Goal: Complete application form: Complete application form

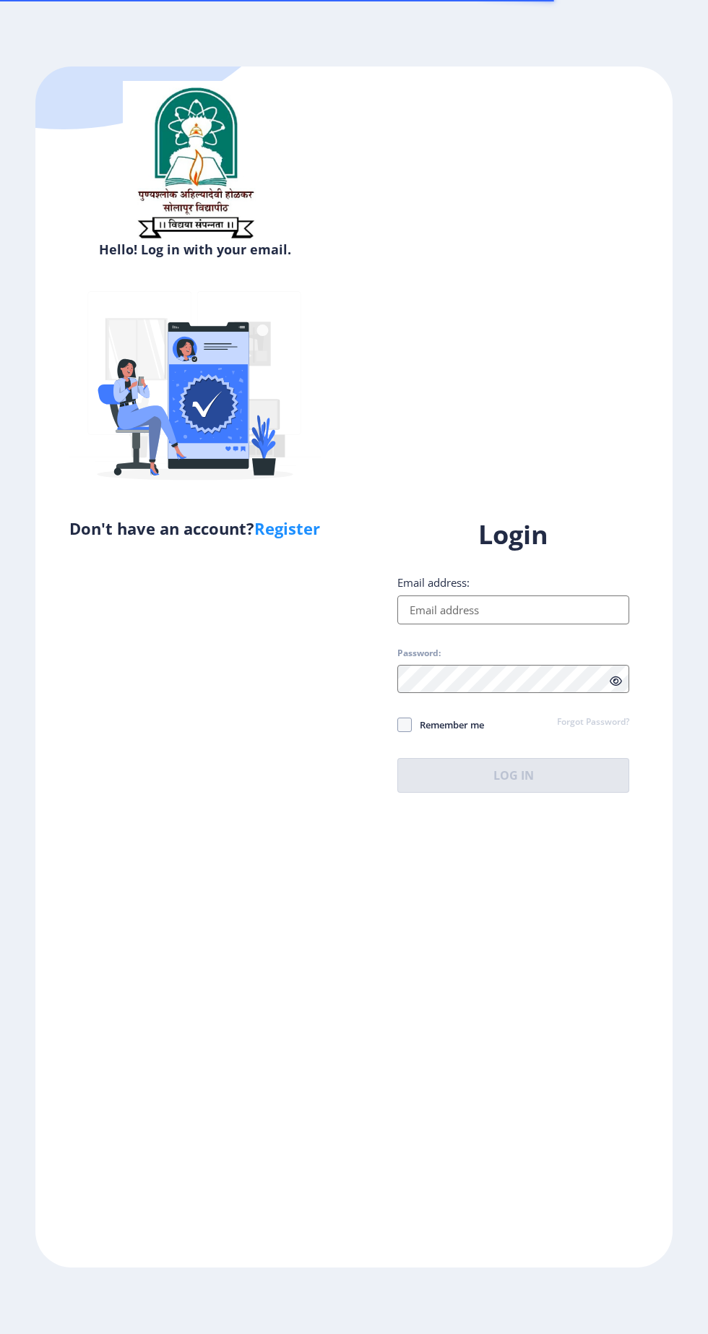
click at [470, 624] on input "Email address:" at bounding box center [513, 609] width 232 height 29
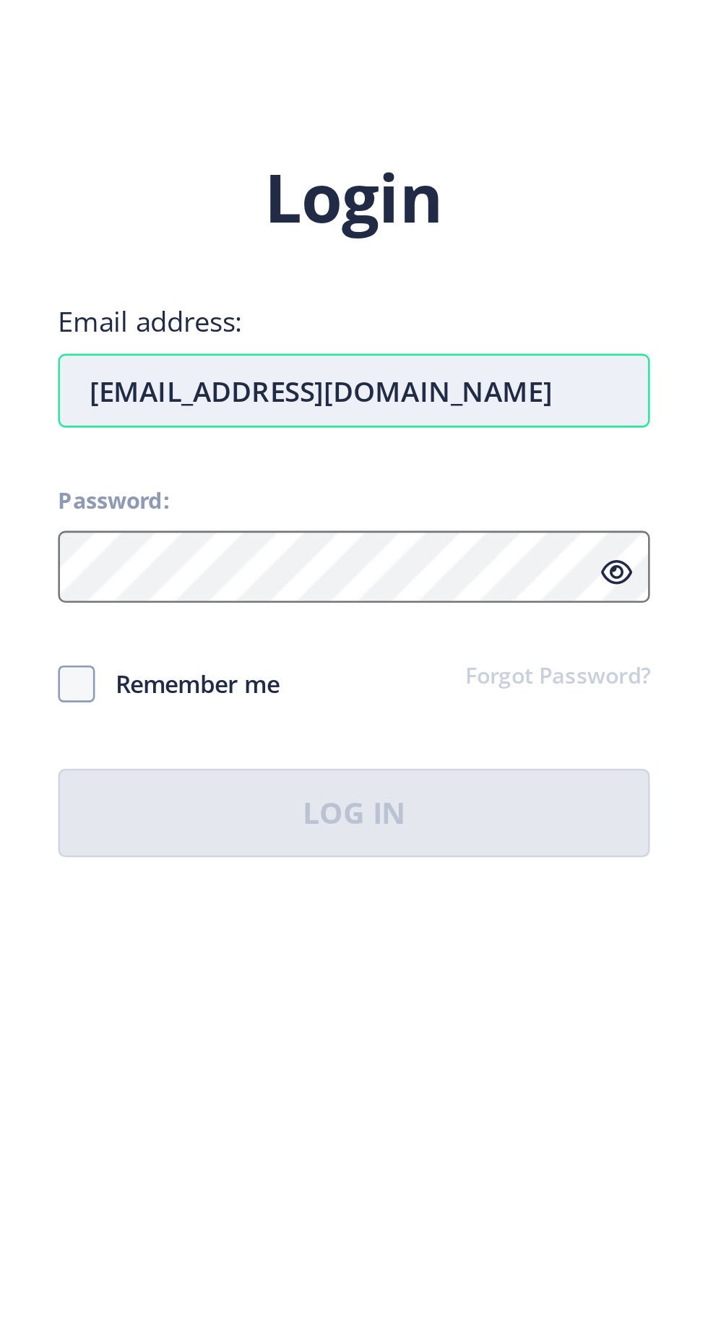
type input "[EMAIL_ADDRESS][DOMAIN_NAME]"
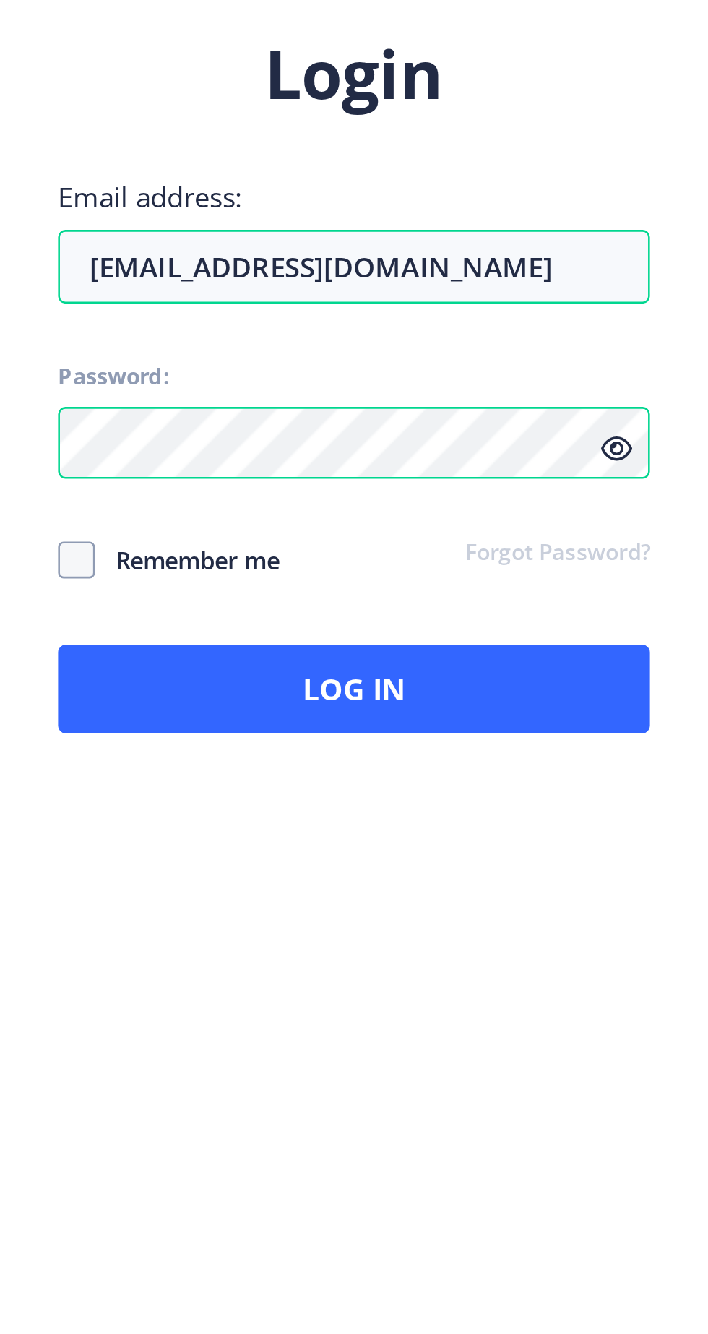
click at [426, 733] on span "Remember me" at bounding box center [448, 724] width 72 height 17
click at [398, 725] on input "Remember me" at bounding box center [397, 725] width 1 height 1
checkbox input "true"
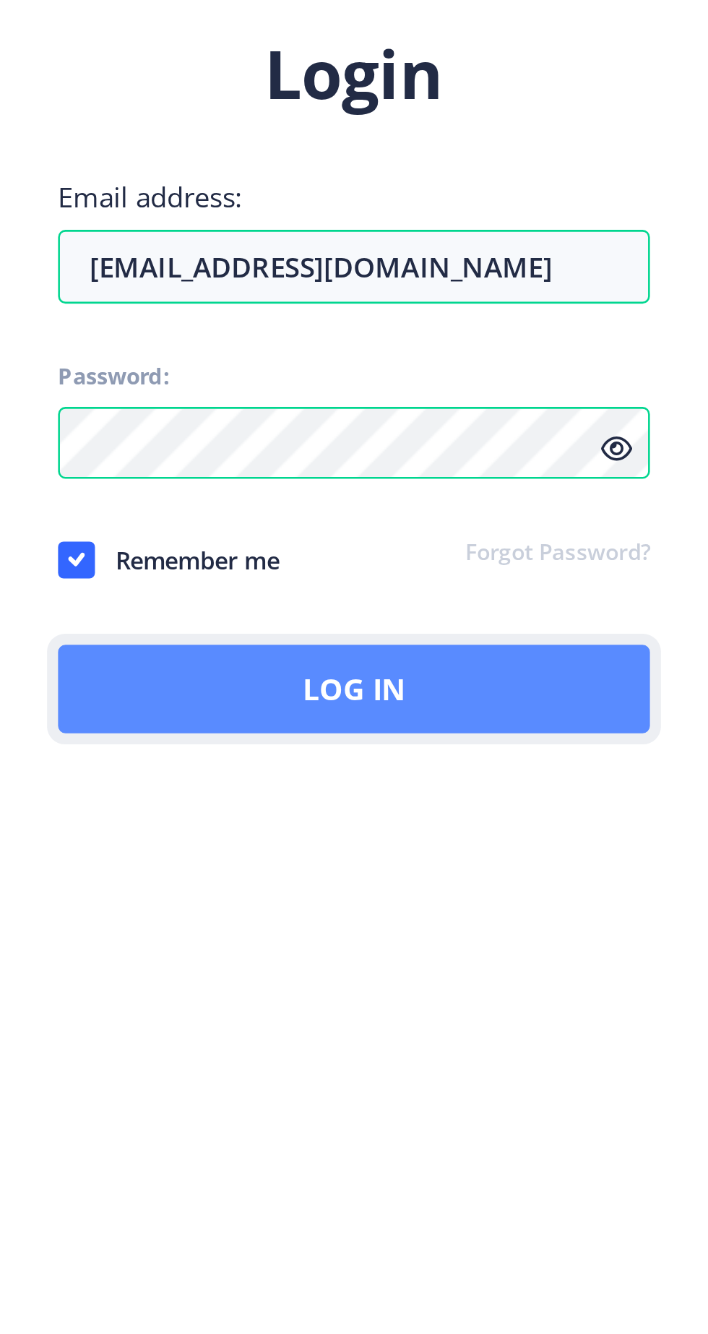
click at [444, 792] on button "Log In" at bounding box center [513, 775] width 232 height 35
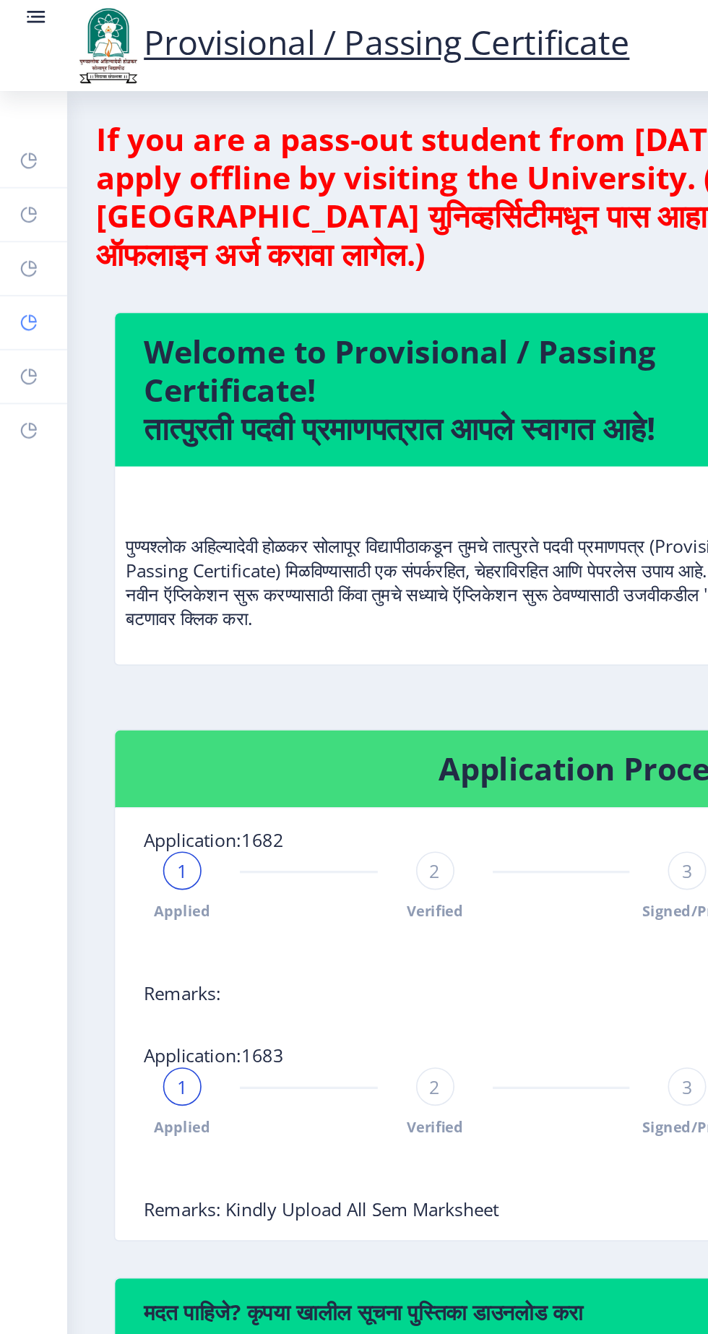
click at [14, 194] on rect at bounding box center [18, 195] width 12 height 12
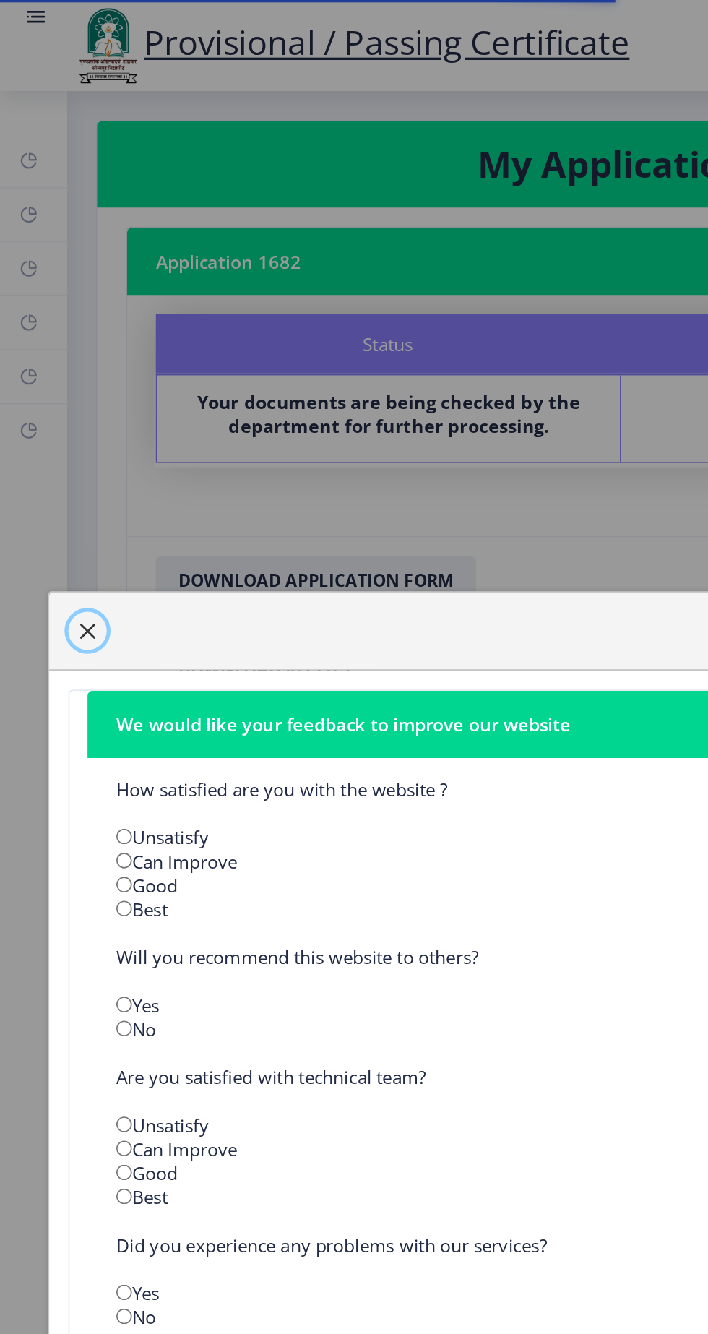
click at [59, 386] on span "button" at bounding box center [53, 380] width 12 height 12
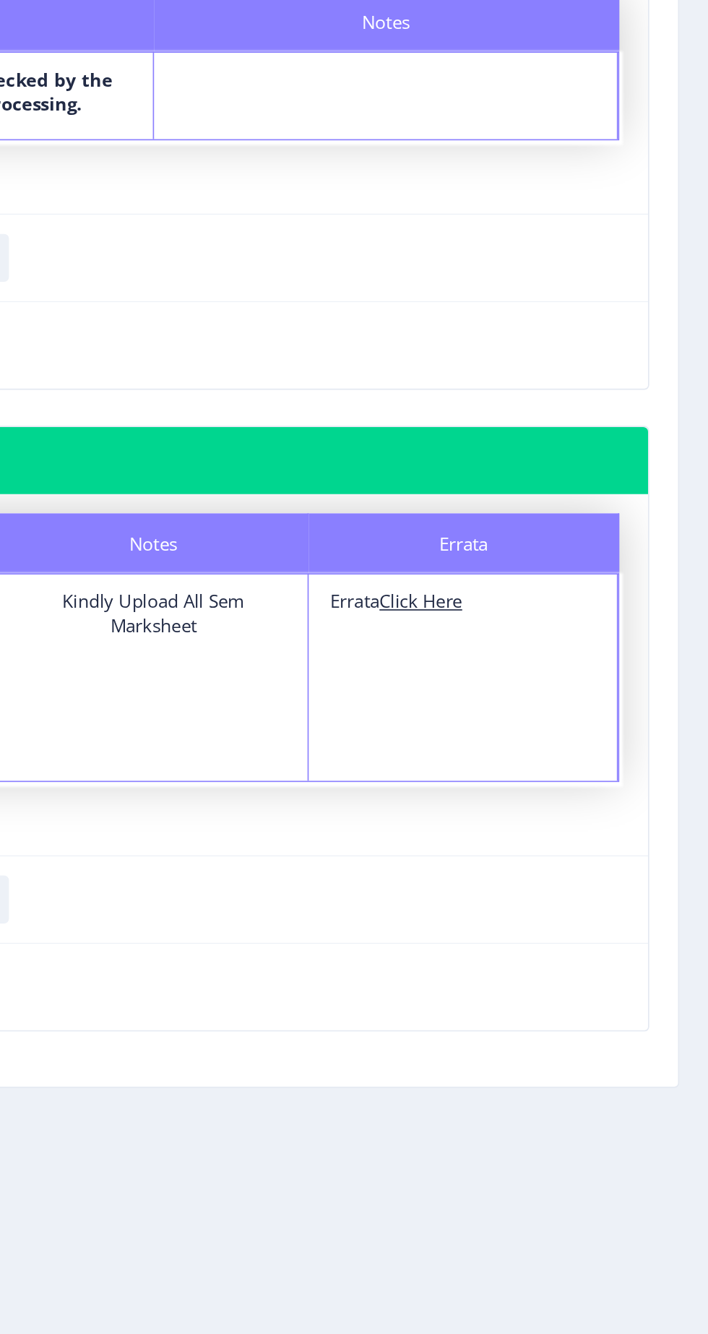
click at [529, 551] on u "Click Here" at bounding box center [535, 556] width 50 height 14
select select "Grade A+"
select select "Regular"
select select "None"
select select "2021"
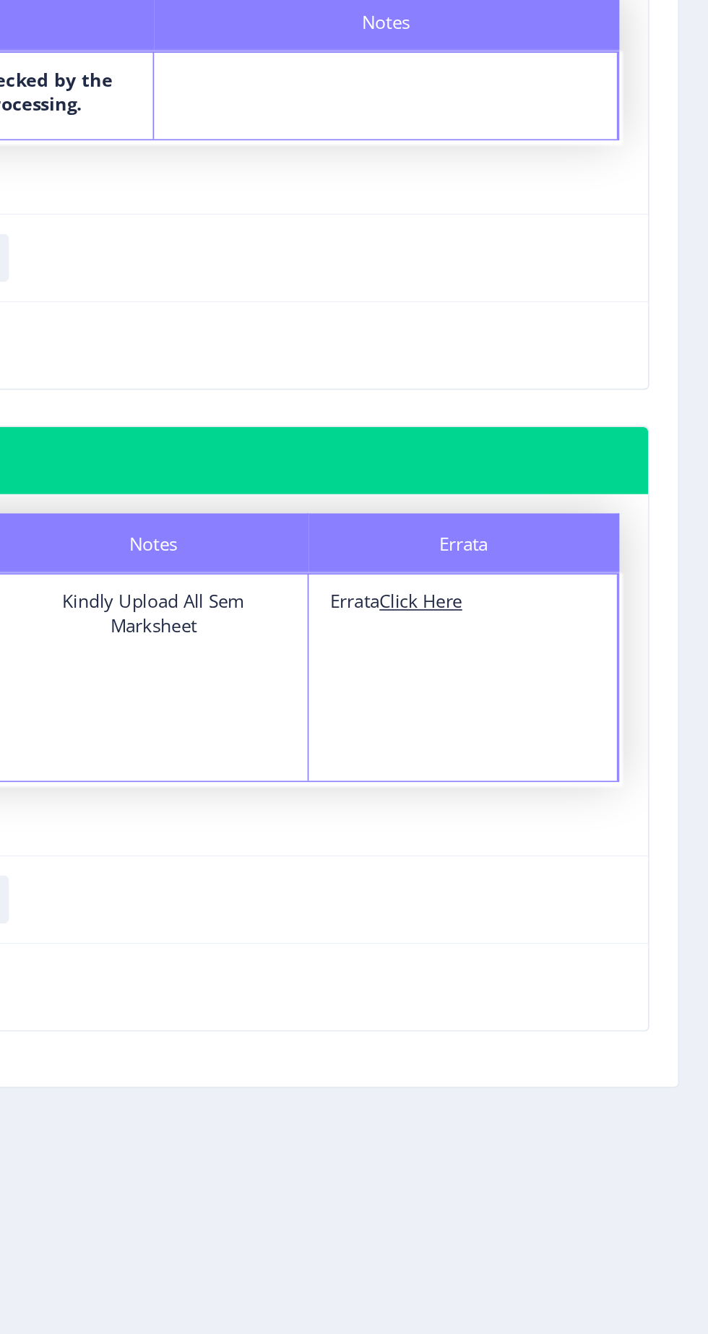
select select "March"
select select "Semester"
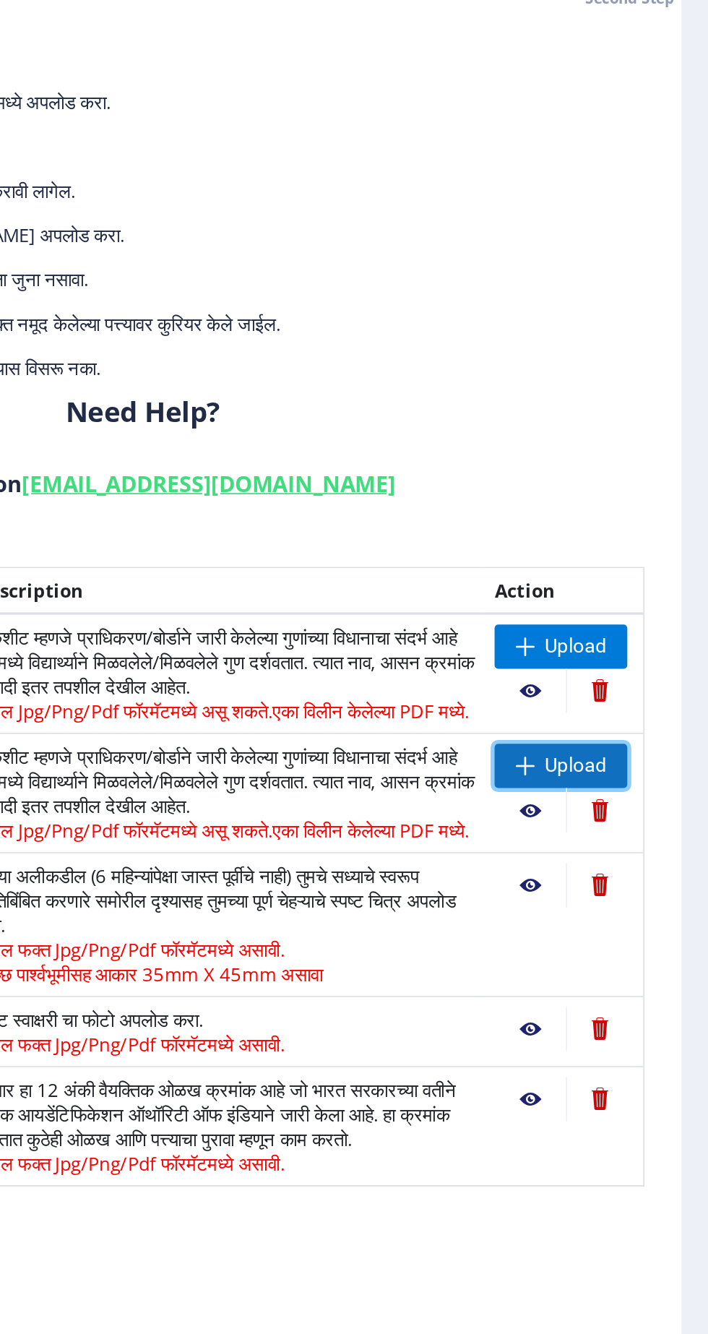
click at [621, 574] on span "Upload" at bounding box center [628, 566] width 36 height 14
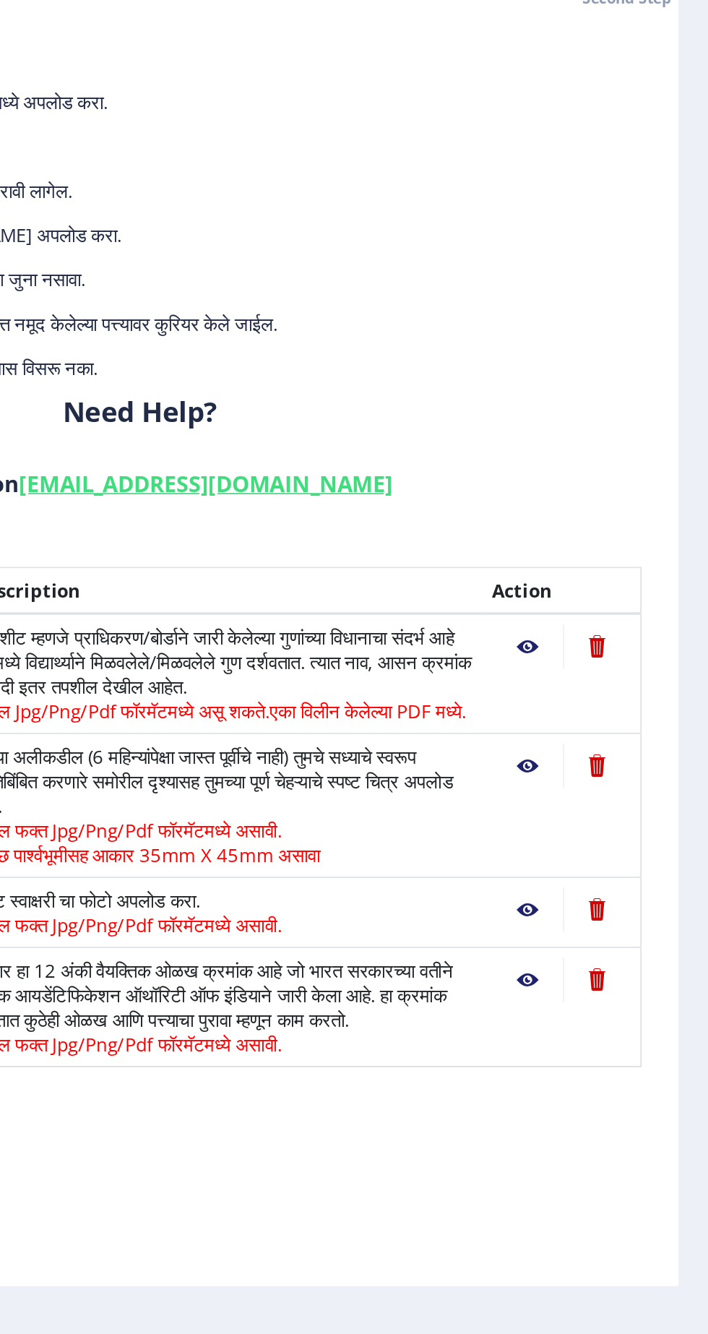
click at [600, 496] on nb-action at bounding box center [602, 496] width 42 height 26
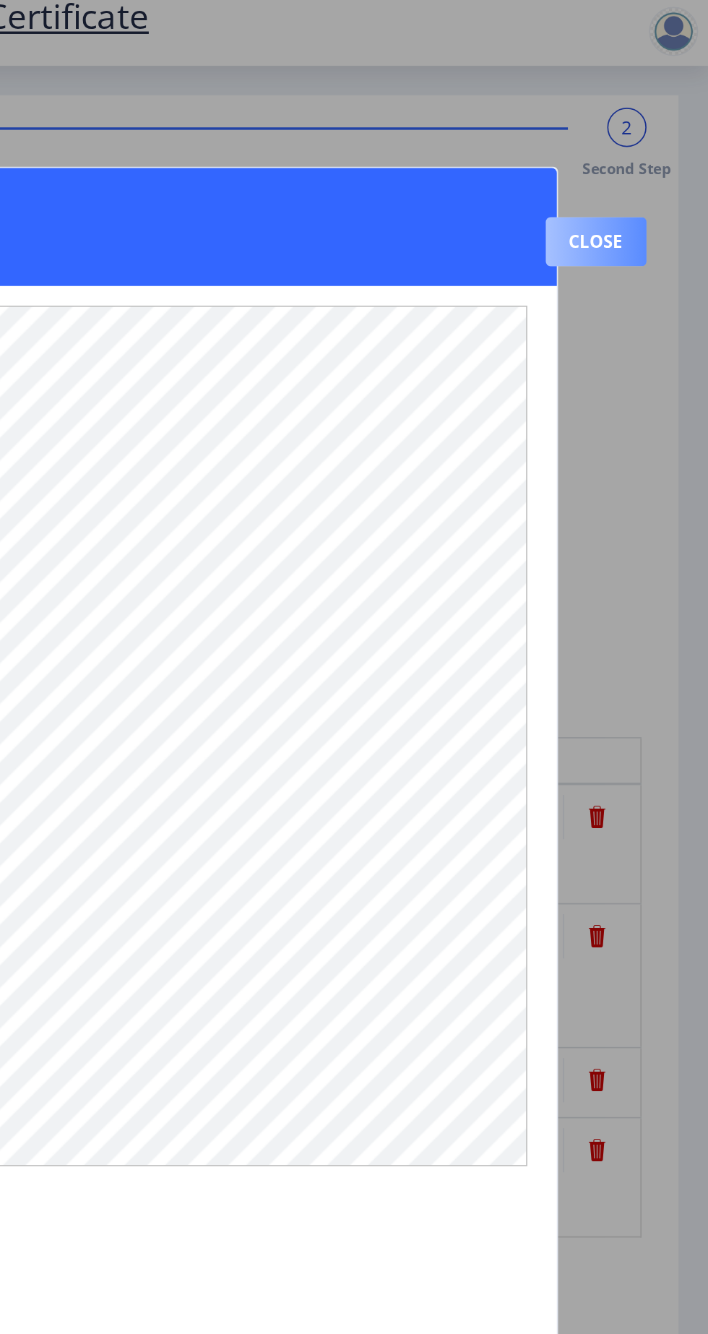
click at [640, 144] on button "Close" at bounding box center [642, 158] width 59 height 29
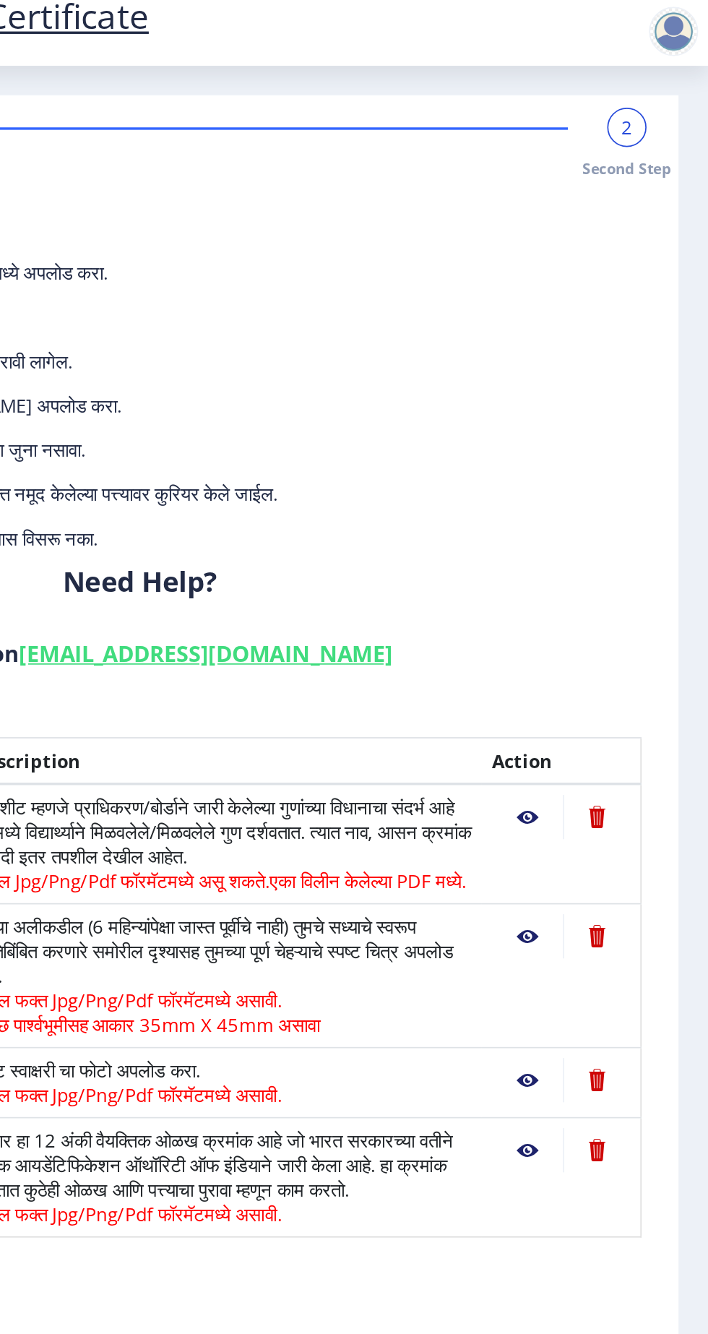
scroll to position [40, 0]
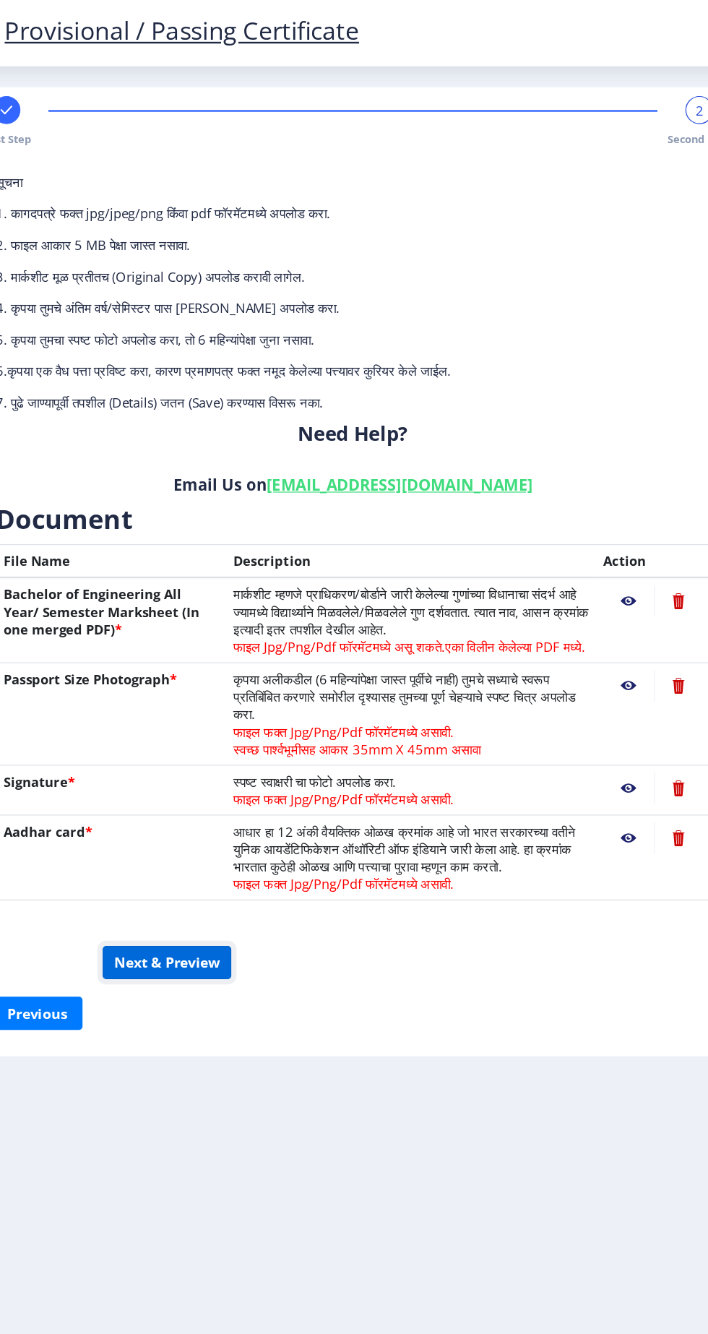
click at [222, 781] on button "Next & Preview" at bounding box center [221, 794] width 106 height 27
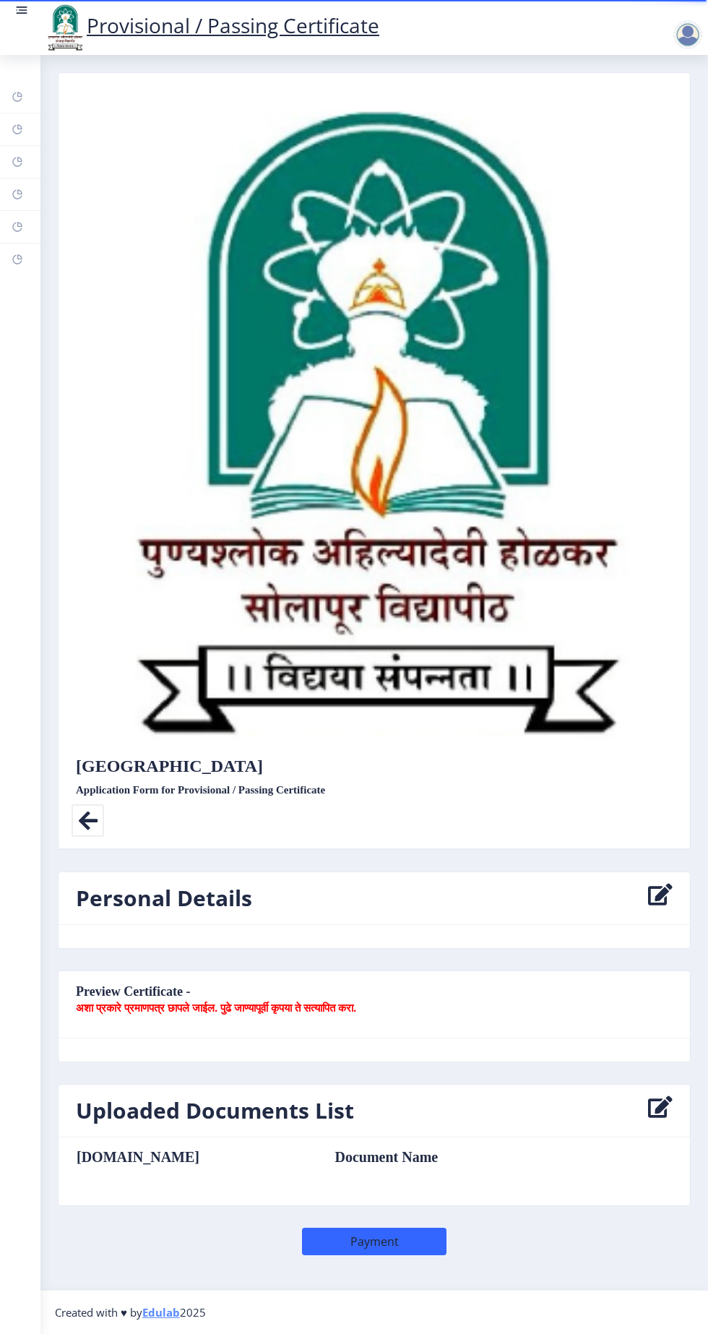
click at [243, 971] on nb-card-header "Preview Certificate - अशा प्रकारे प्रमाणपत्र छापले जाईल. पुढे जाण्यापूर्वी कृपय…" at bounding box center [374, 1004] width 631 height 67
click at [327, 1000] on b "अशा प्रकारे प्रमाणपत्र छापले जाईल. पुढे जाण्यापूर्वी कृपया ते सत्यापित करा." at bounding box center [216, 1007] width 280 height 14
click at [100, 975] on nb-card-header "Preview Certificate - अशा प्रकारे प्रमाणपत्र छापले जाईल. पुढे जाण्यापूर्वी कृपय…" at bounding box center [374, 1004] width 631 height 67
click at [156, 1000] on b "अशा प्रकारे प्रमाणपत्र छापले जाईल. पुढे जाण्यापूर्वी कृपया ते सत्यापित करा." at bounding box center [216, 1007] width 280 height 14
click at [446, 1255] on button "Payment" at bounding box center [374, 1240] width 144 height 27
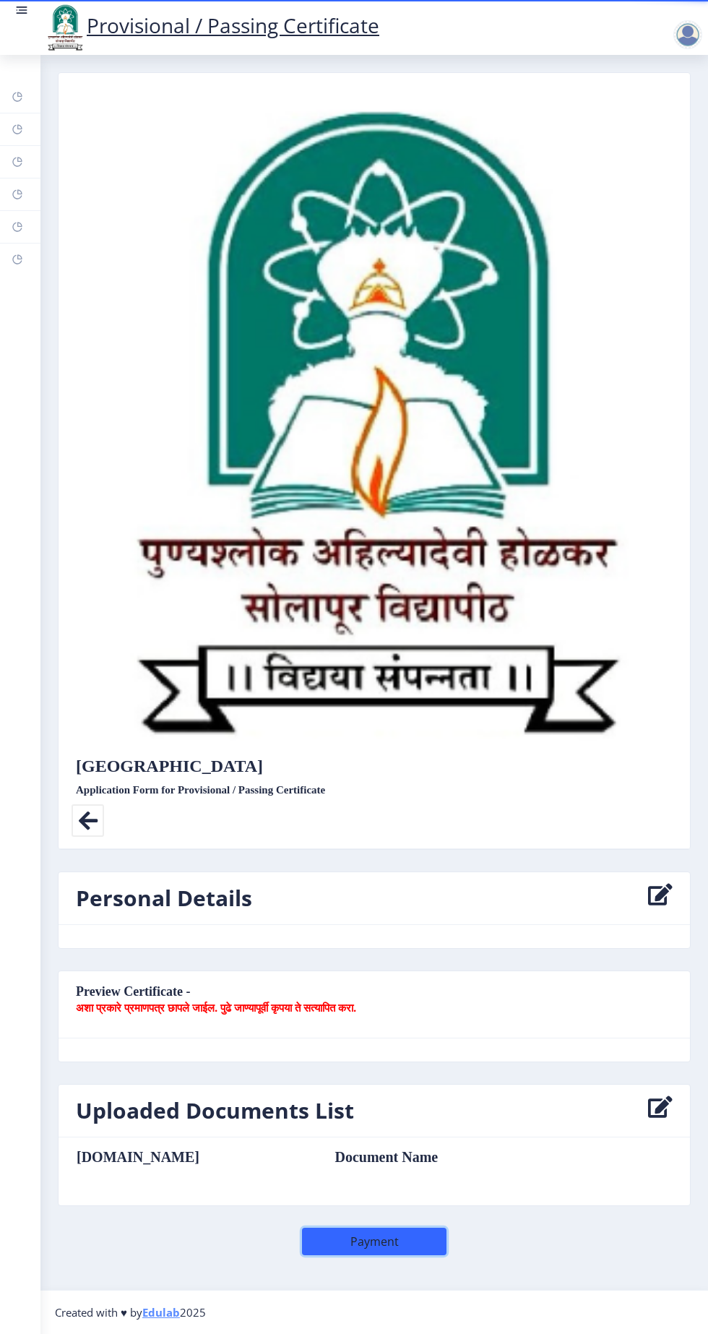
click at [376, 1227] on button "Payment" at bounding box center [374, 1240] width 144 height 27
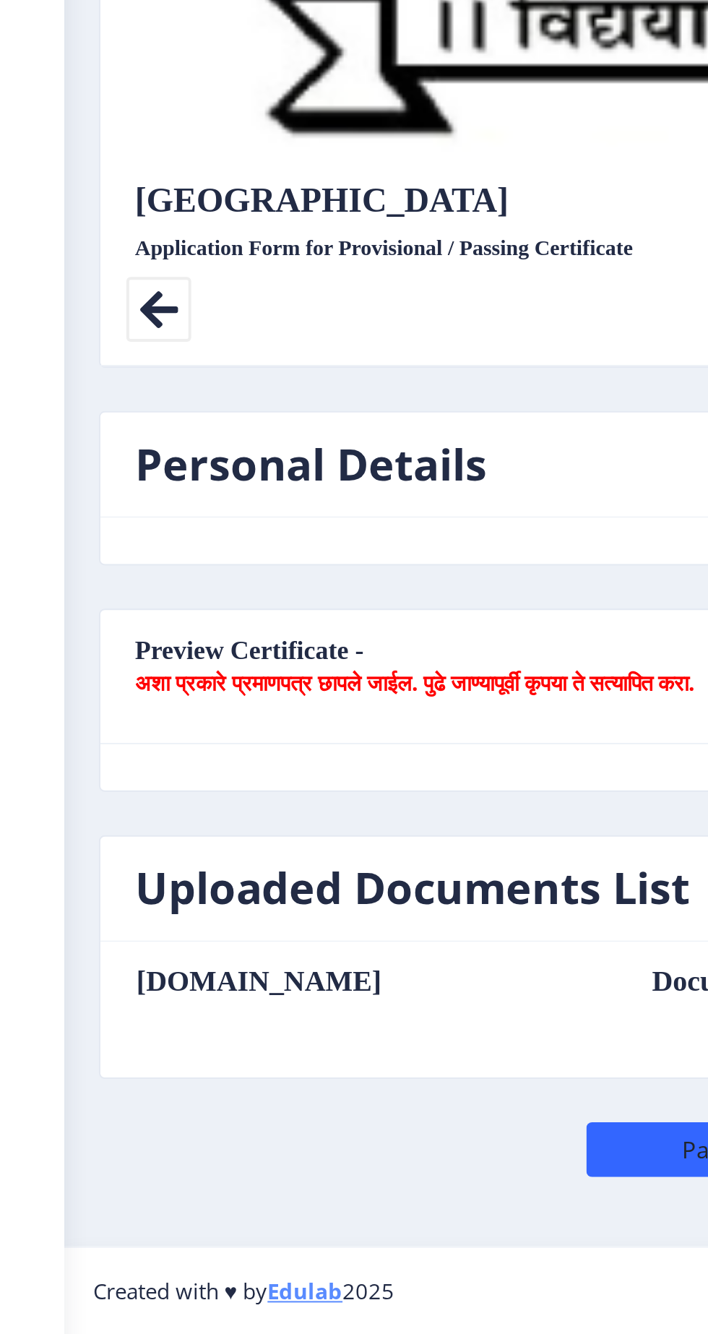
click at [115, 971] on nb-card-header "Preview Certificate - अशा प्रकारे प्रमाणपत्र छापले जाईल. पुढे जाण्यापूर्वी कृपय…" at bounding box center [374, 1004] width 631 height 67
click at [144, 1000] on b "अशा प्रकारे प्रमाणपत्र छापले जाईल. पुढे जाण्यापूर्वी कृपया ते सत्यापित करा." at bounding box center [216, 1007] width 280 height 14
click at [152, 1000] on b "अशा प्रकारे प्रमाणपत्र छापले जाईल. पुढे जाण्यापूर्वी कृपया ते सत्यापित करा." at bounding box center [216, 1007] width 280 height 14
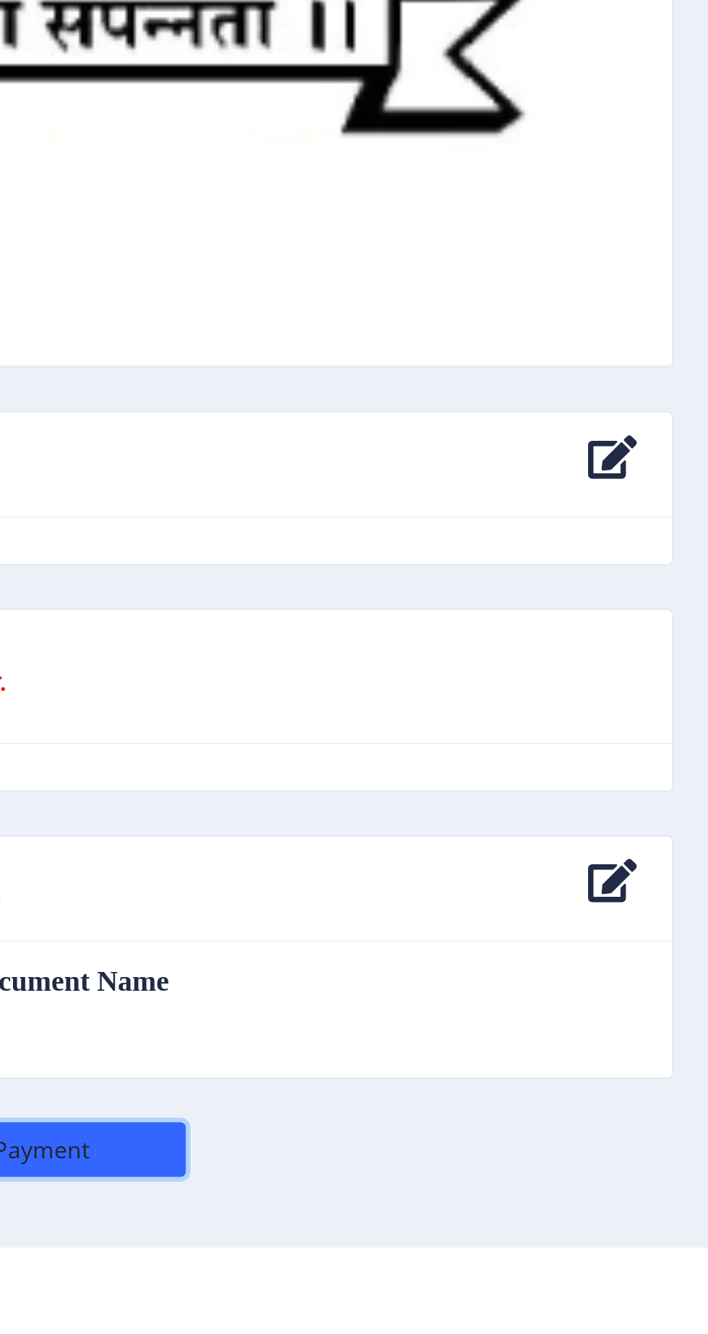
click at [394, 1227] on button "Payment" at bounding box center [374, 1240] width 144 height 27
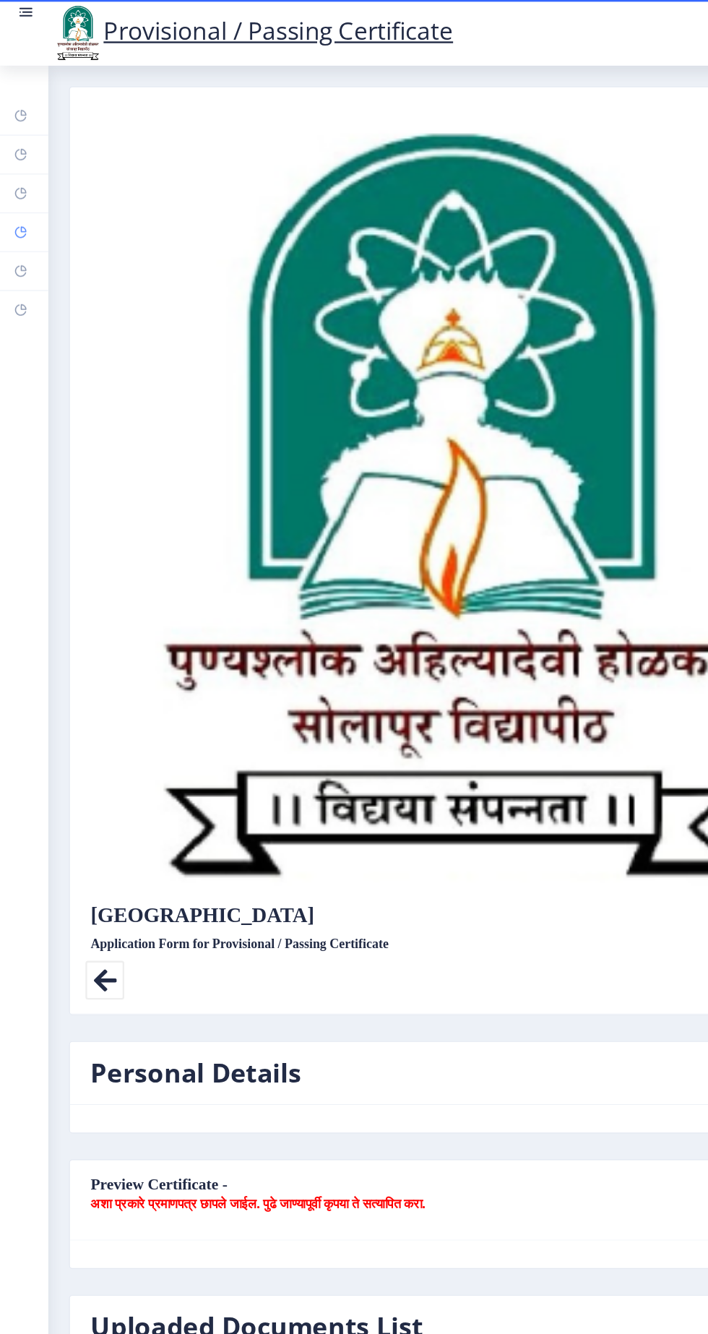
click at [23, 200] on rect at bounding box center [18, 195] width 12 height 12
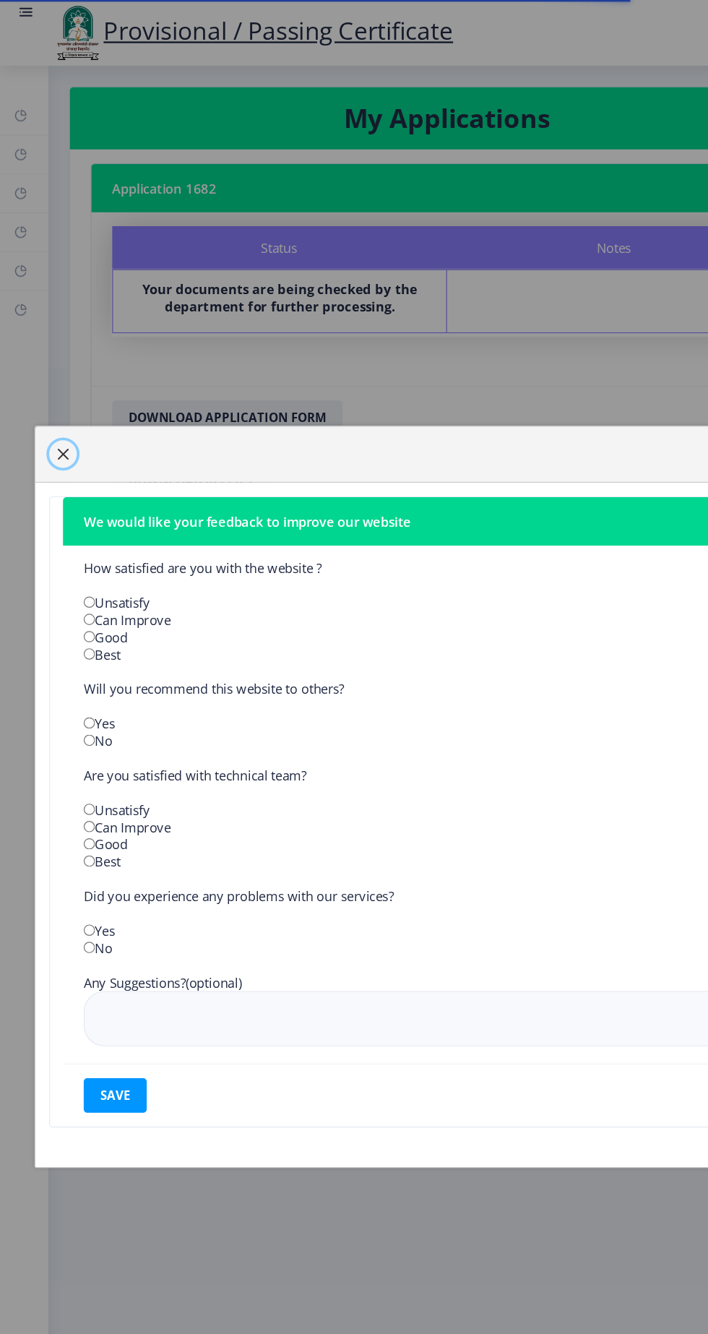
click at [59, 386] on span "button" at bounding box center [53, 380] width 12 height 12
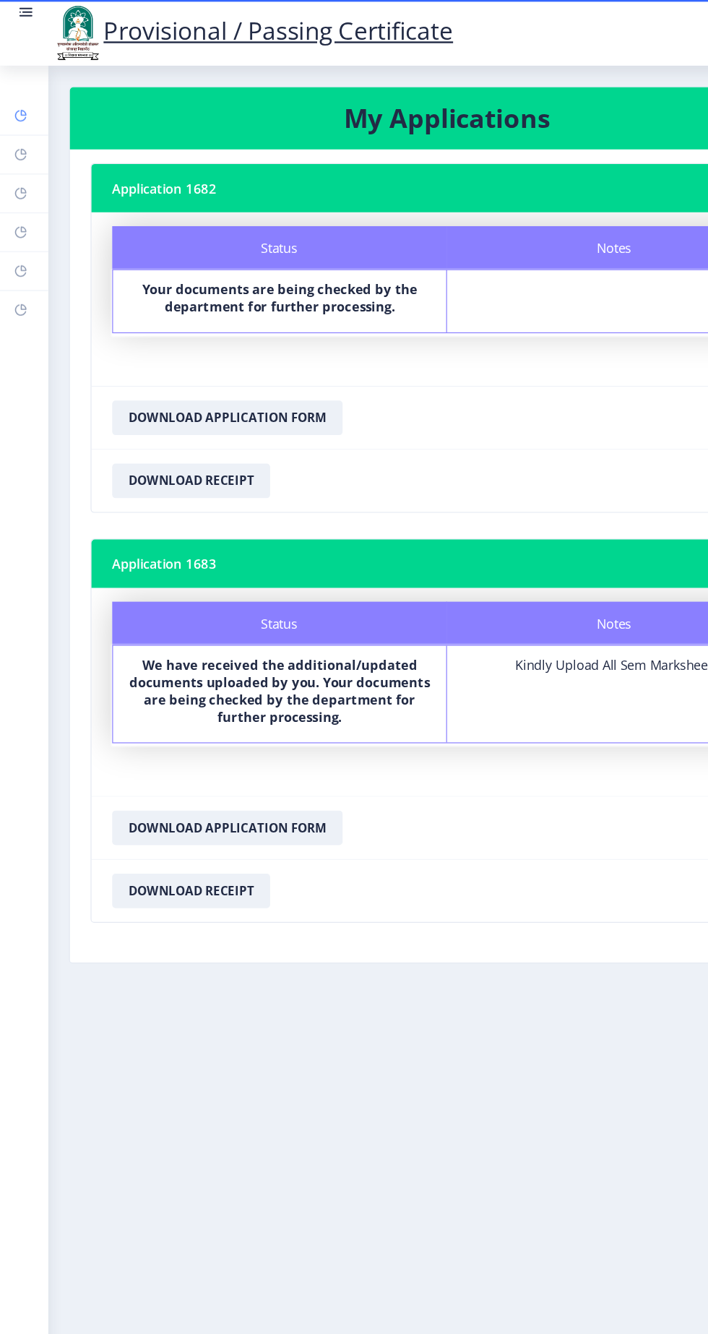
click at [23, 103] on rect at bounding box center [18, 97] width 12 height 12
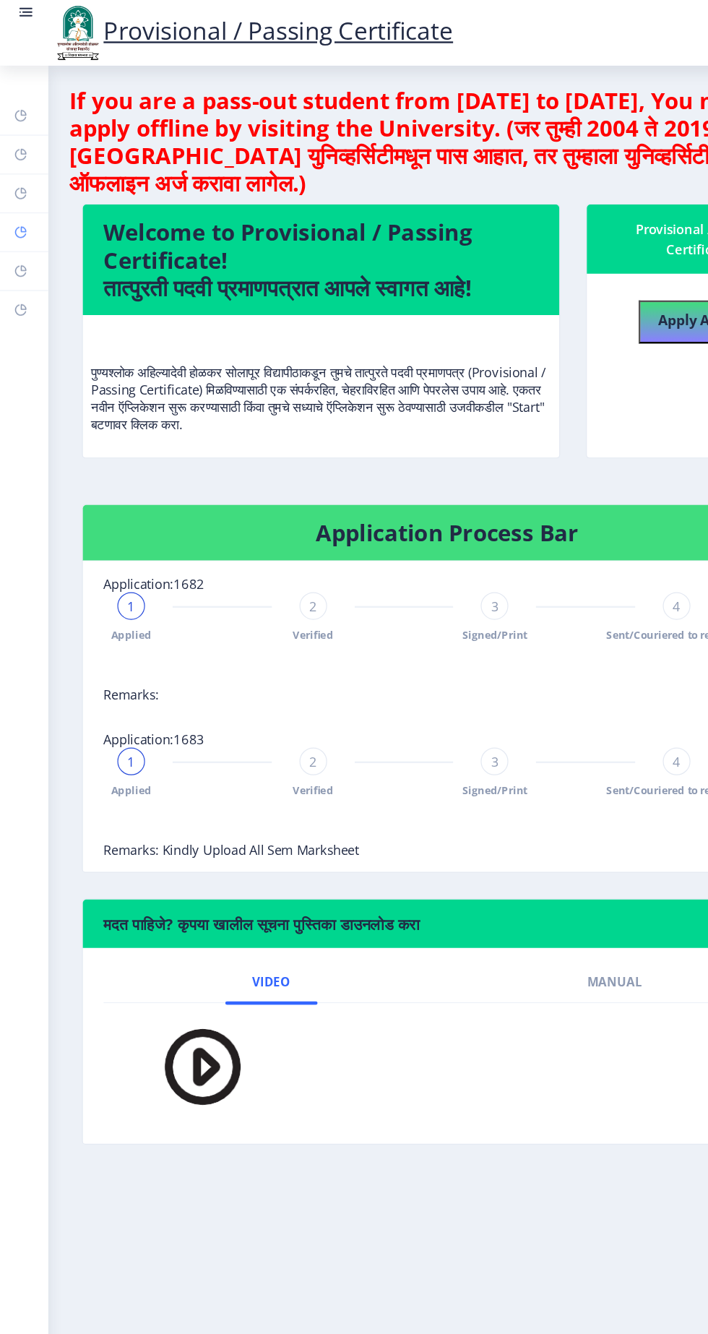
click at [13, 189] on rect at bounding box center [18, 195] width 12 height 12
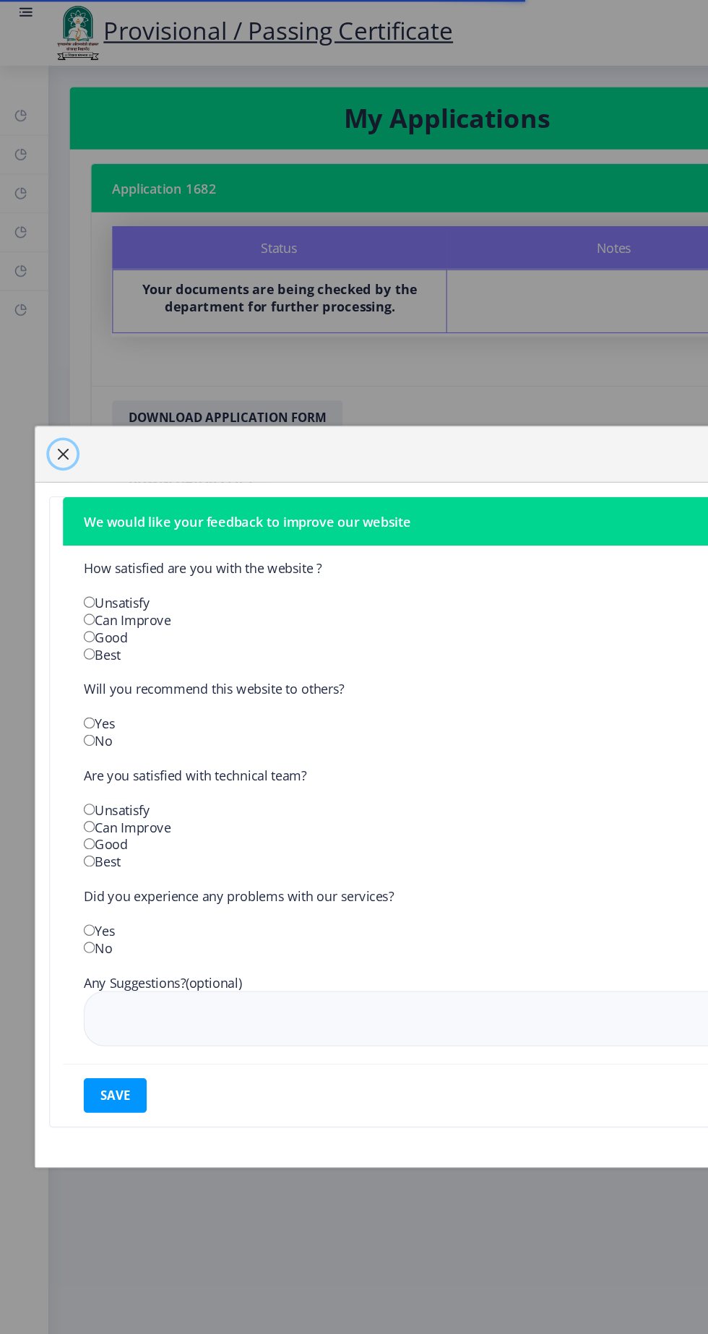
click at [59, 386] on span "button" at bounding box center [53, 380] width 12 height 12
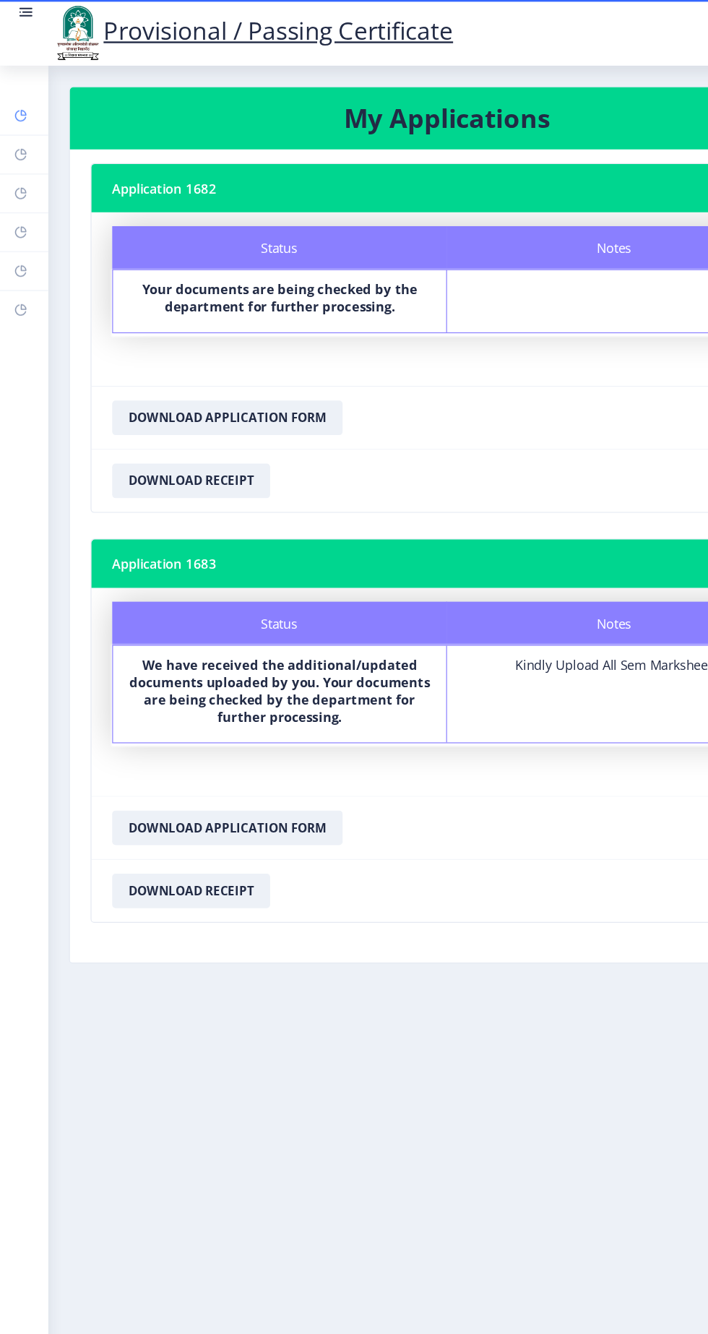
click at [23, 103] on rect at bounding box center [18, 97] width 12 height 12
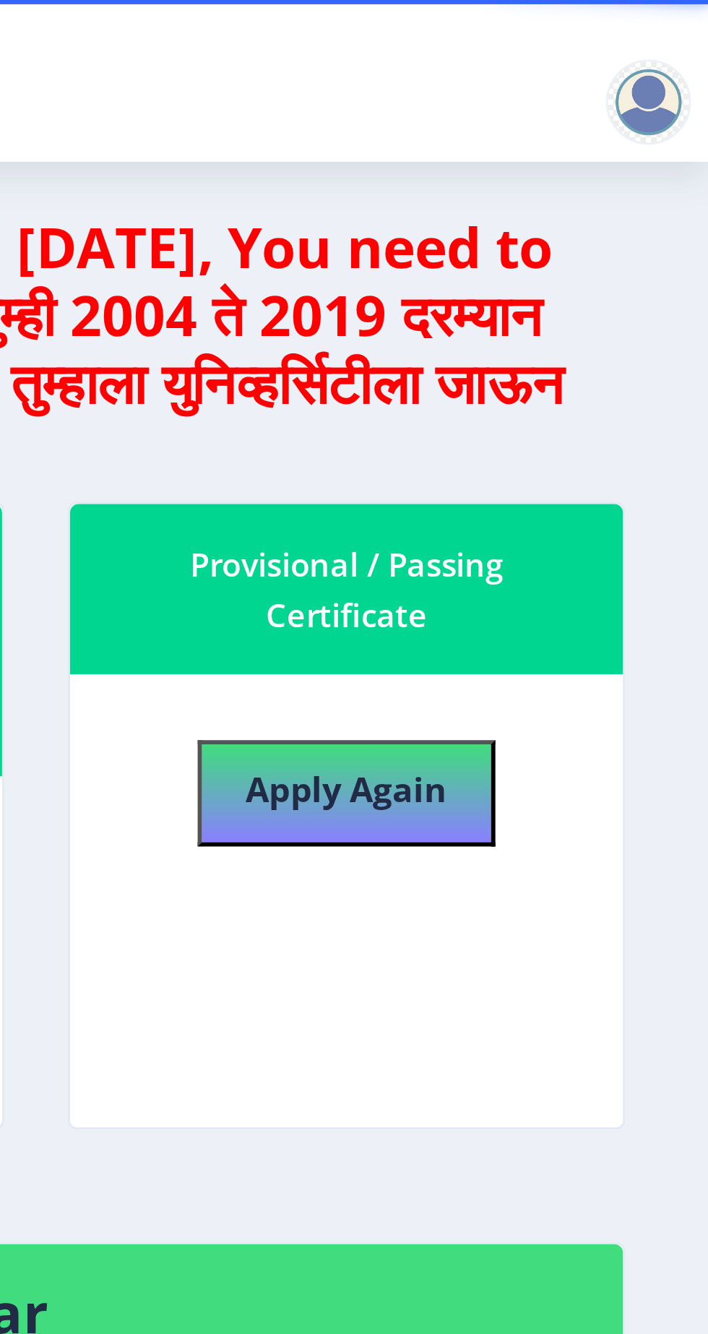
click at [686, 33] on div at bounding box center [687, 34] width 29 height 29
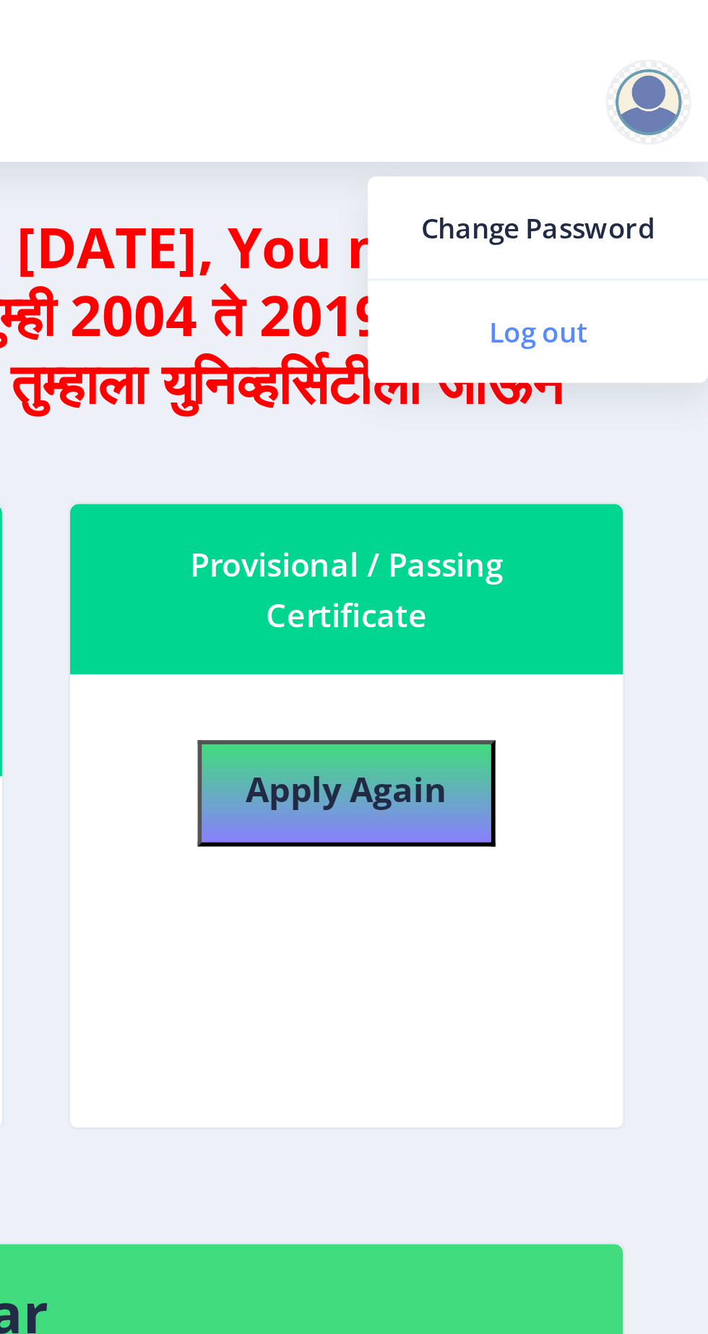
click at [657, 118] on span "Log out" at bounding box center [650, 112] width 92 height 17
